Goal: Transaction & Acquisition: Obtain resource

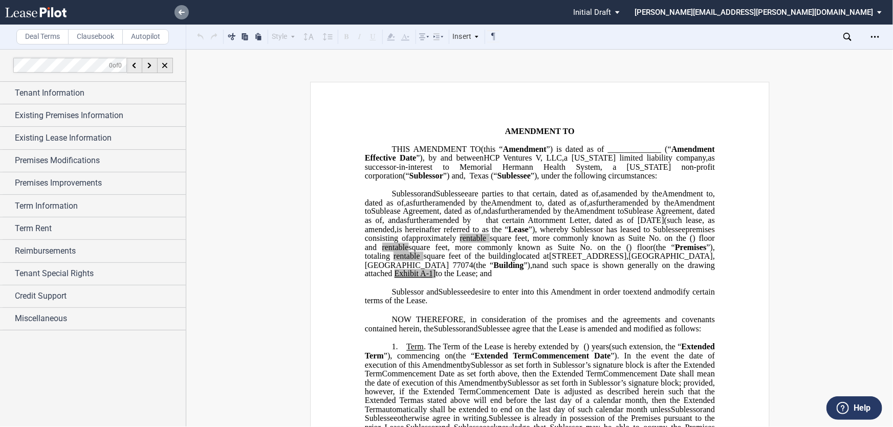
scroll to position [604, 0]
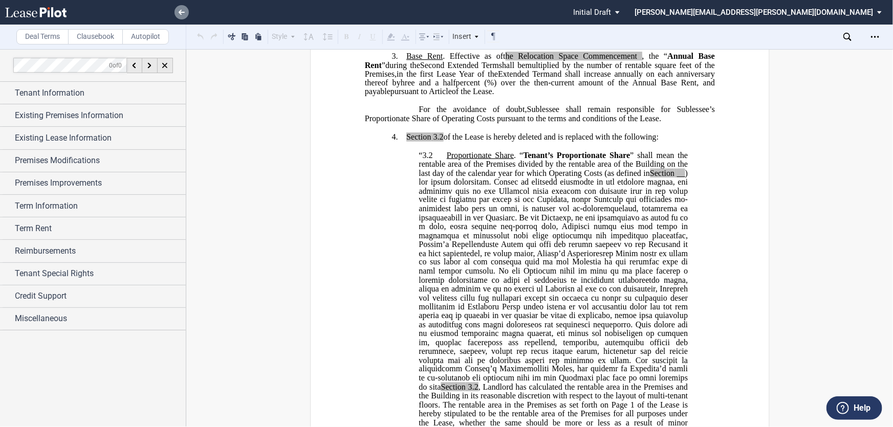
click at [181, 15] on link at bounding box center [181, 12] width 14 height 14
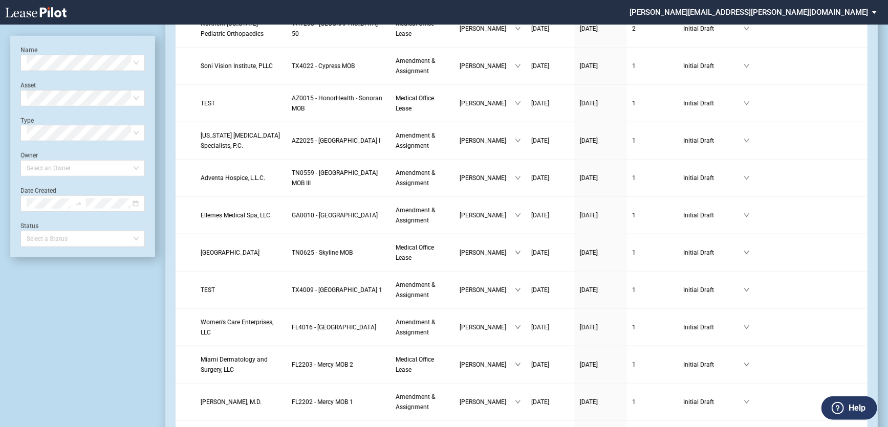
scroll to position [512, 0]
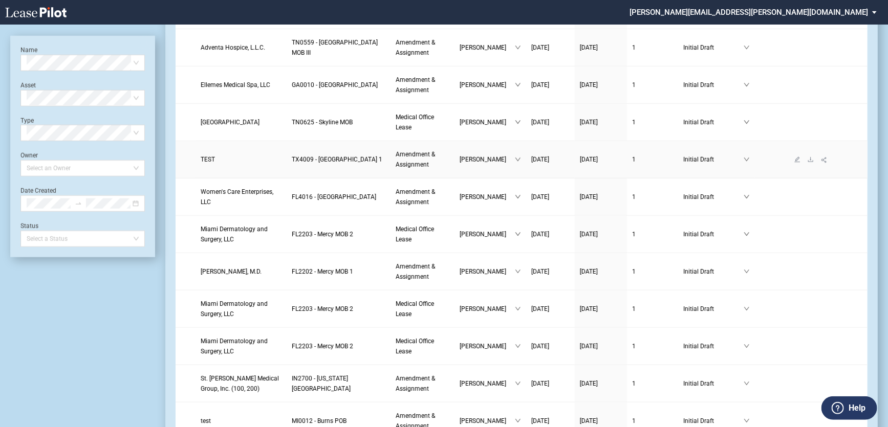
click at [209, 158] on span "TEST" at bounding box center [208, 159] width 14 height 7
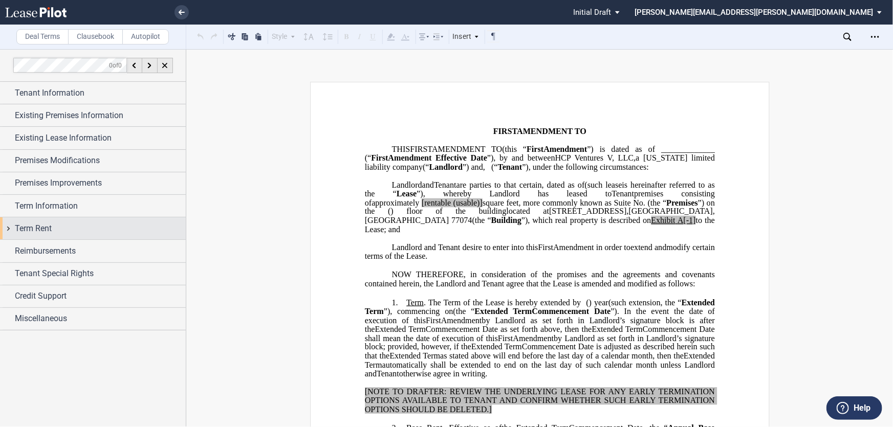
click at [8, 232] on div "Term Rent" at bounding box center [93, 228] width 186 height 22
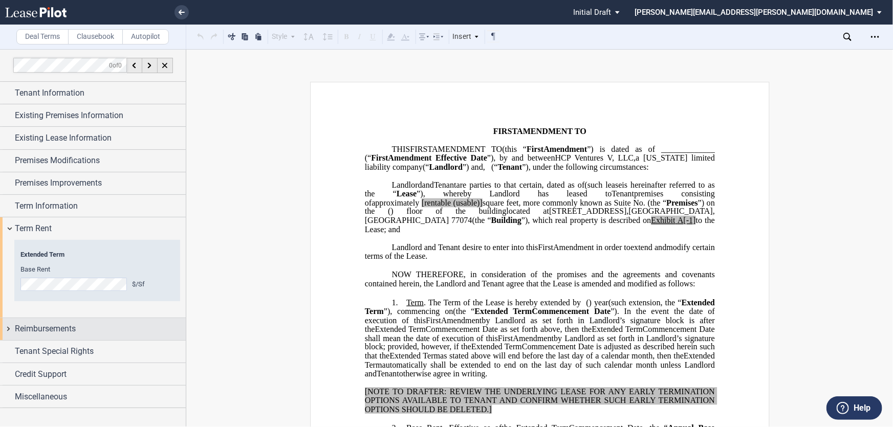
click at [8, 330] on div "Reimbursements" at bounding box center [93, 329] width 186 height 22
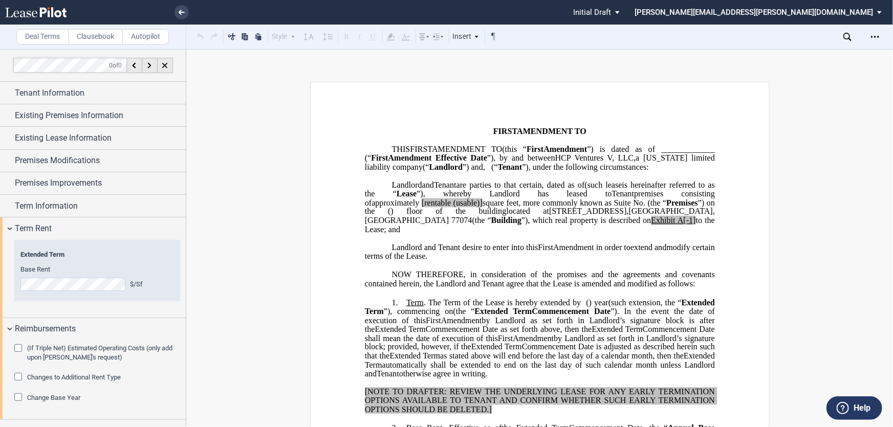
click at [73, 376] on span "Changes to Additional Rent Type" at bounding box center [74, 378] width 94 height 8
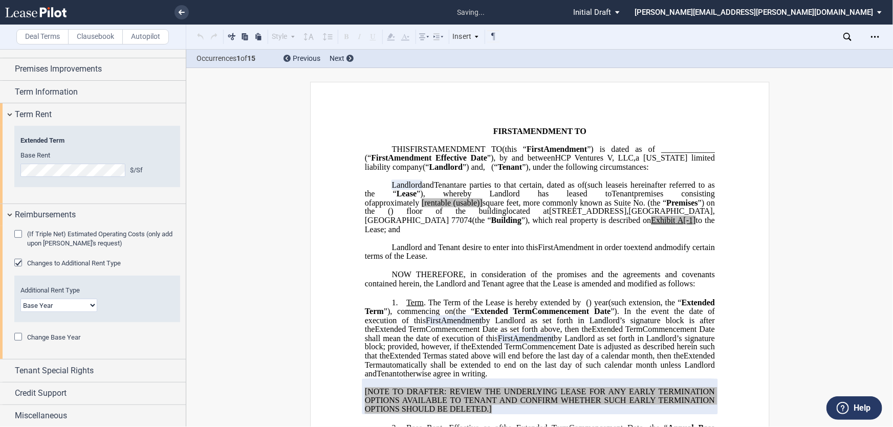
click at [89, 302] on select "Base Year Triple Net" at bounding box center [58, 305] width 77 height 13
click at [89, 304] on select "Base Year Triple Net" at bounding box center [58, 305] width 77 height 13
select select "triple net"
click at [20, 299] on select "Base Year Triple Net" at bounding box center [58, 305] width 77 height 13
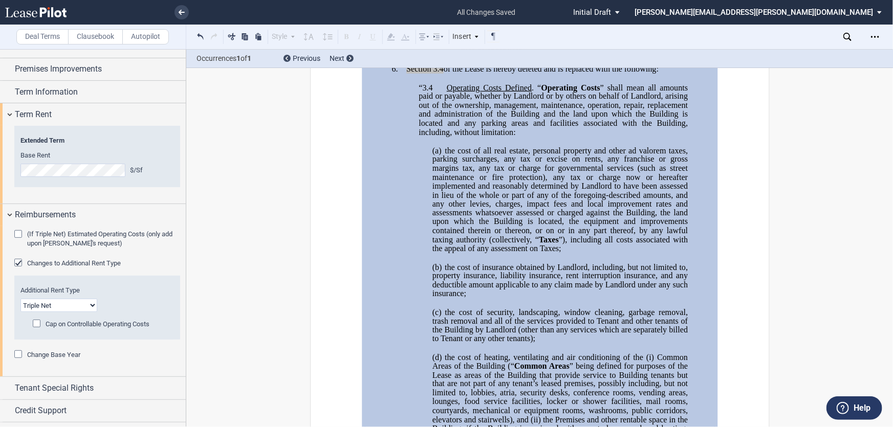
scroll to position [1173, 0]
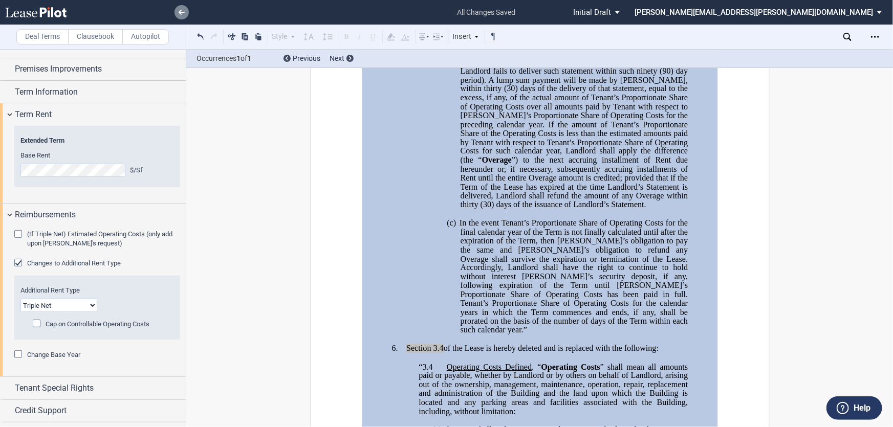
click at [181, 14] on use at bounding box center [182, 12] width 6 height 5
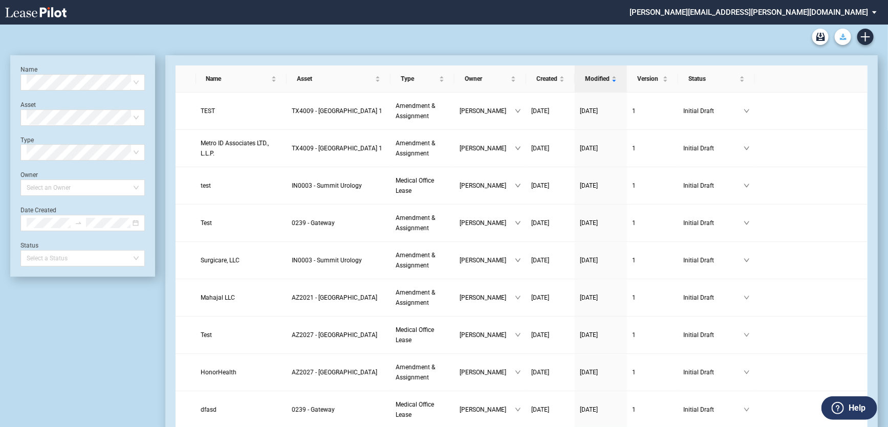
click at [840, 36] on icon "Download Blank Form" at bounding box center [843, 37] width 7 height 6
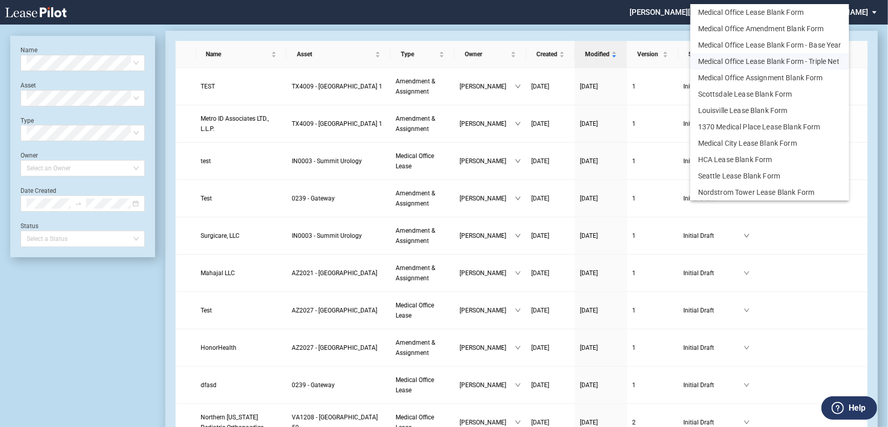
click at [797, 64] on button "Medical Office Lease Blank Form - Triple Net" at bounding box center [769, 61] width 159 height 16
